Goal: Task Accomplishment & Management: Complete application form

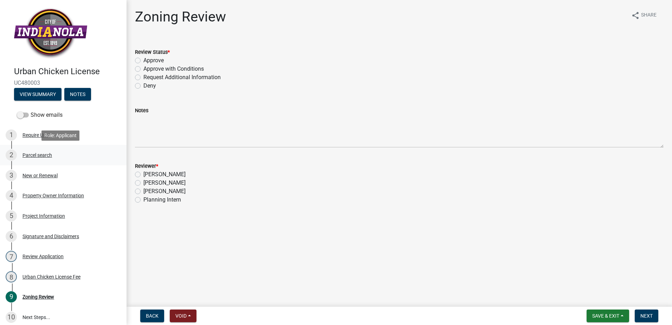
click at [34, 153] on div "Parcel search" at bounding box center [37, 155] width 30 height 5
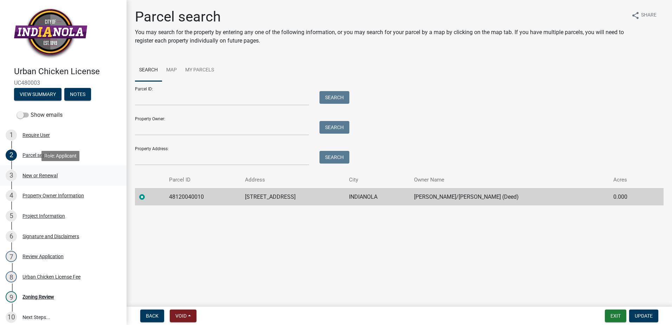
click at [37, 178] on div "New or Renewal" at bounding box center [39, 175] width 35 height 5
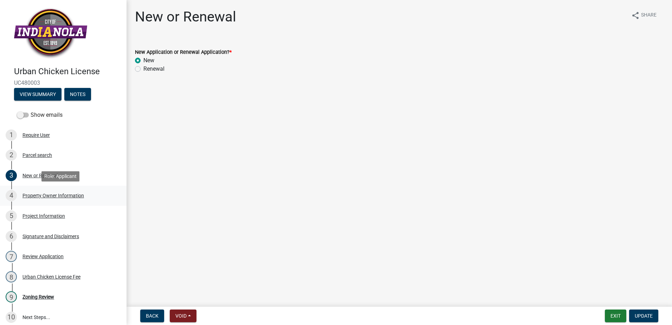
click at [42, 194] on div "Property Owner Information" at bounding box center [53, 195] width 62 height 5
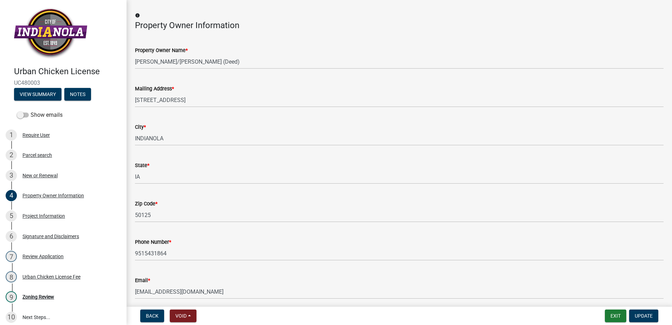
scroll to position [56, 0]
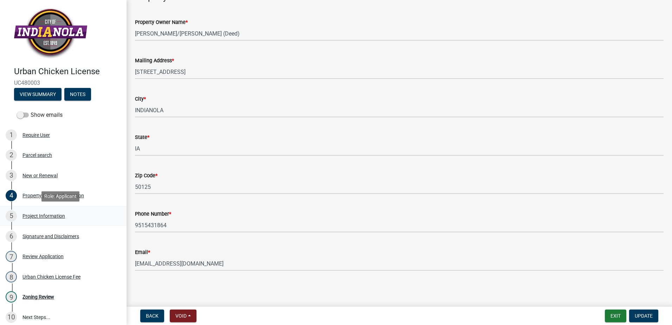
click at [44, 213] on div "Project Information" at bounding box center [43, 215] width 43 height 5
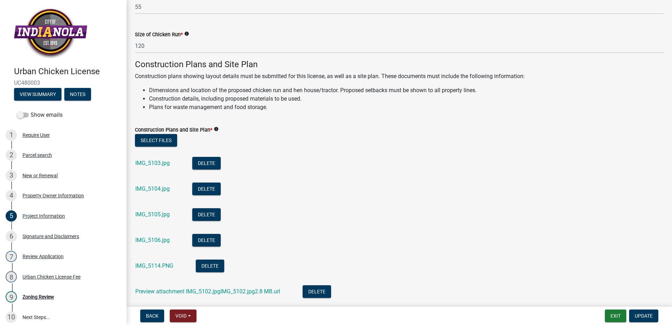
scroll to position [211, 0]
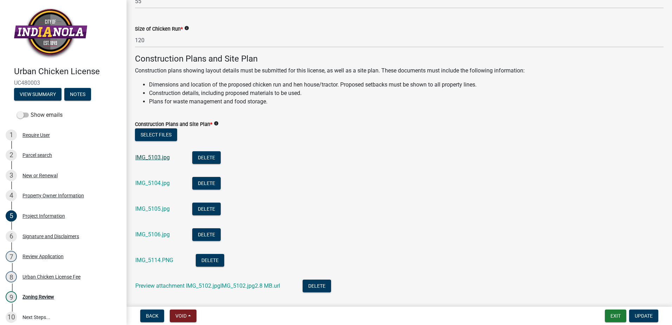
click at [152, 157] on link "IMG_5103.jpg" at bounding box center [152, 157] width 34 height 7
click at [150, 182] on link "IMG_5104.jpg" at bounding box center [152, 183] width 34 height 7
click at [144, 208] on link "IMG_5105.jpg" at bounding box center [152, 208] width 34 height 7
click at [153, 236] on link "IMG_5106.jpg" at bounding box center [152, 234] width 34 height 7
click at [147, 260] on link "IMG_5114.PNG" at bounding box center [154, 260] width 38 height 7
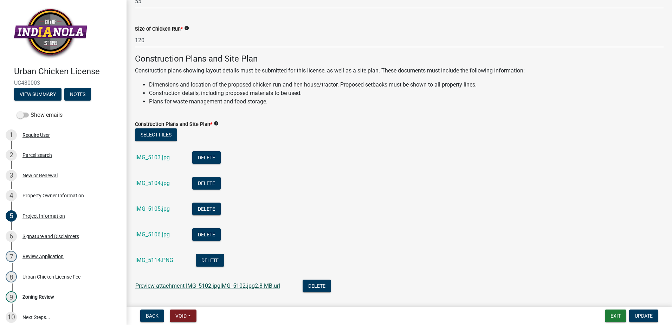
click at [201, 286] on link "Preview attachment IMG_5102.jpgIMG_5102.jpg2.8 MB.url" at bounding box center [207, 285] width 145 height 7
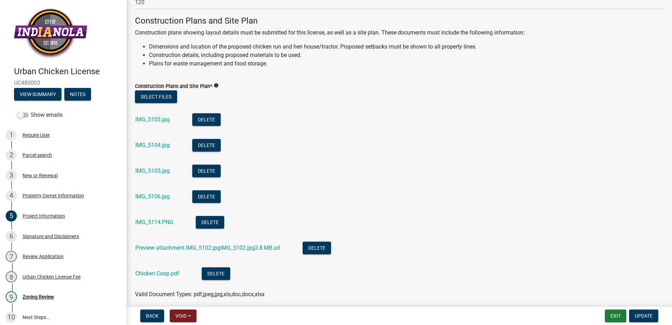
scroll to position [277, 0]
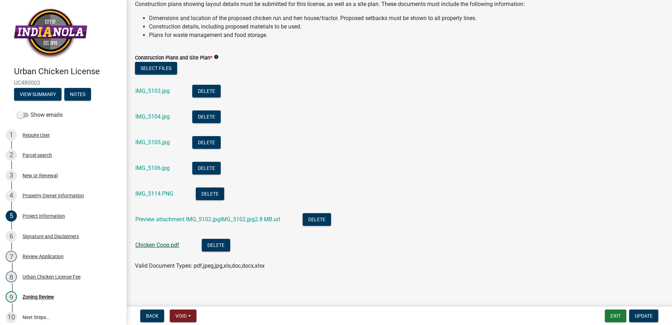
click at [141, 246] on link "Chicken Coop.pdf" at bounding box center [157, 244] width 44 height 7
click at [37, 133] on div "Require User" at bounding box center [35, 135] width 27 height 5
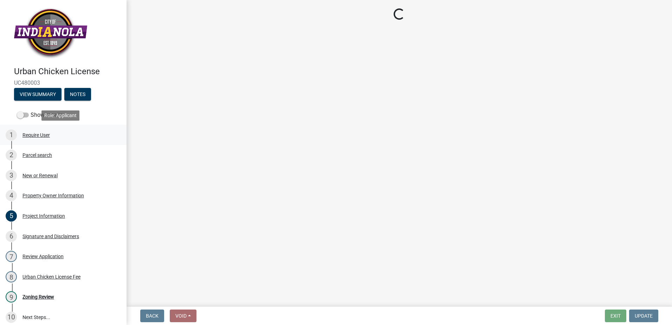
scroll to position [0, 0]
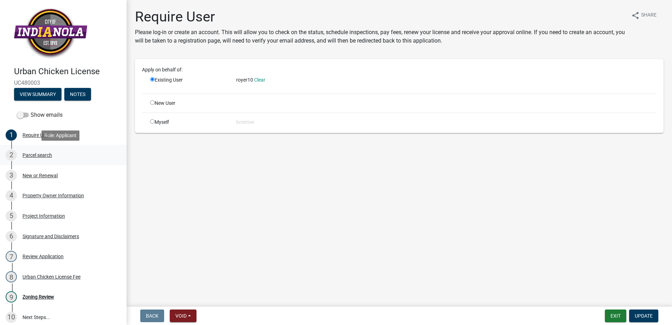
click at [38, 154] on div "Parcel search" at bounding box center [37, 155] width 30 height 5
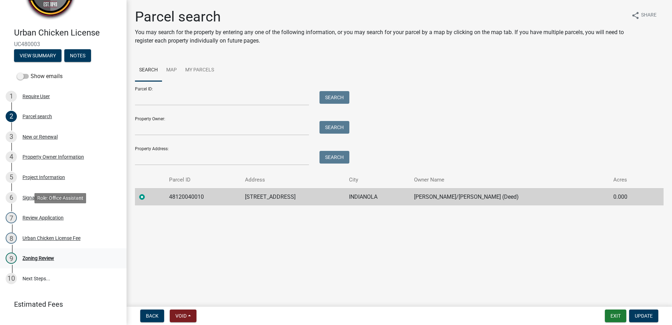
scroll to position [68, 0]
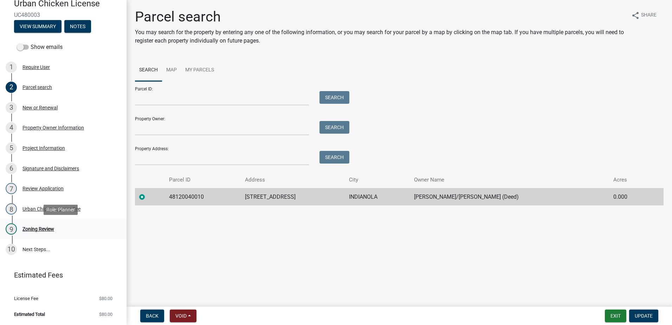
click at [36, 229] on div "Zoning Review" at bounding box center [38, 228] width 32 height 5
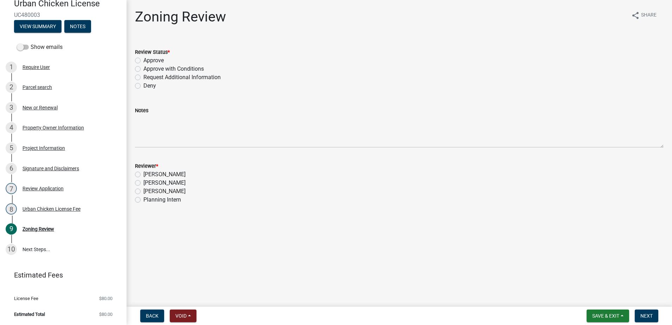
click at [143, 60] on label "Approve" at bounding box center [153, 60] width 20 height 8
click at [143, 60] on input "Approve" at bounding box center [145, 58] width 5 height 5
radio input "true"
click at [143, 172] on label "[PERSON_NAME]" at bounding box center [164, 174] width 42 height 8
click at [143, 172] on input "[PERSON_NAME]" at bounding box center [145, 172] width 5 height 5
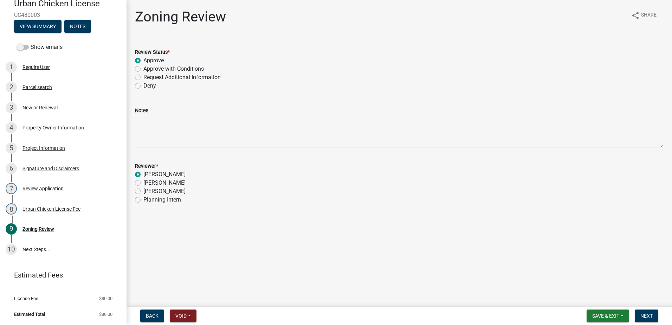
radio input "true"
click at [611, 316] on span "Save & Exit" at bounding box center [605, 316] width 27 height 6
click at [605, 297] on button "Save & Exit" at bounding box center [601, 297] width 56 height 17
